Goal: Entertainment & Leisure: Consume media (video, audio)

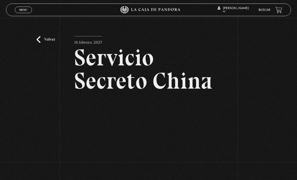
scroll to position [11, 0]
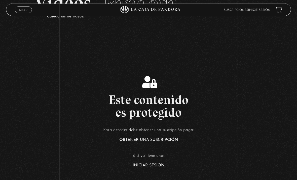
scroll to position [38, 0]
click at [138, 167] on link "Iniciar Sesión" at bounding box center [149, 165] width 32 height 4
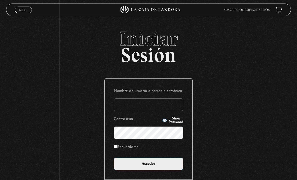
type input "tamarachaves1994@gmail.com"
click at [149, 166] on input "Acceder" at bounding box center [149, 163] width 70 height 13
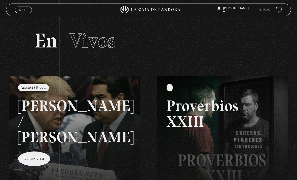
click at [19, 7] on link "Menu Cerrar" at bounding box center [23, 10] width 17 height 7
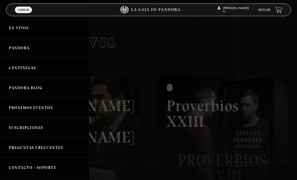
click at [124, 49] on div at bounding box center [148, 90] width 297 height 180
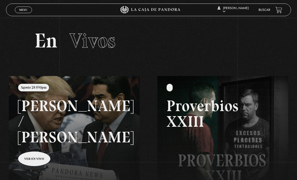
click at [21, 13] on link "Menu Cerrar" at bounding box center [23, 10] width 17 height 7
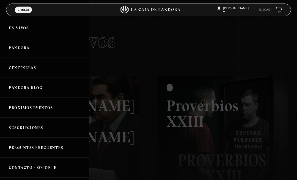
click at [20, 47] on link "Pandora" at bounding box center [44, 48] width 89 height 20
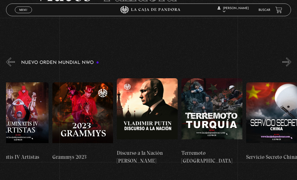
scroll to position [0, 2349]
click at [200, 101] on figure at bounding box center [212, 112] width 61 height 68
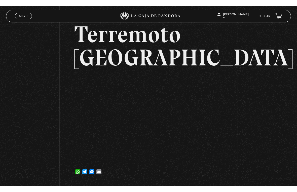
scroll to position [6, 0]
